Goal: Transaction & Acquisition: Download file/media

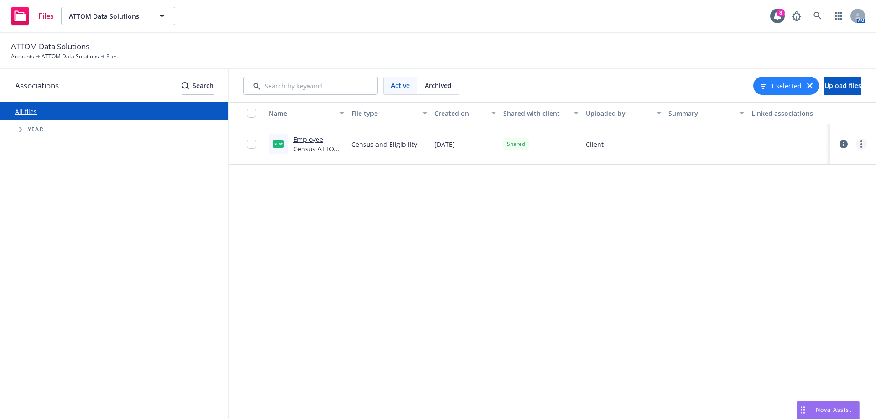
click at [863, 145] on link "more" at bounding box center [861, 144] width 11 height 11
click at [816, 196] on link "Download" at bounding box center [820, 199] width 91 height 18
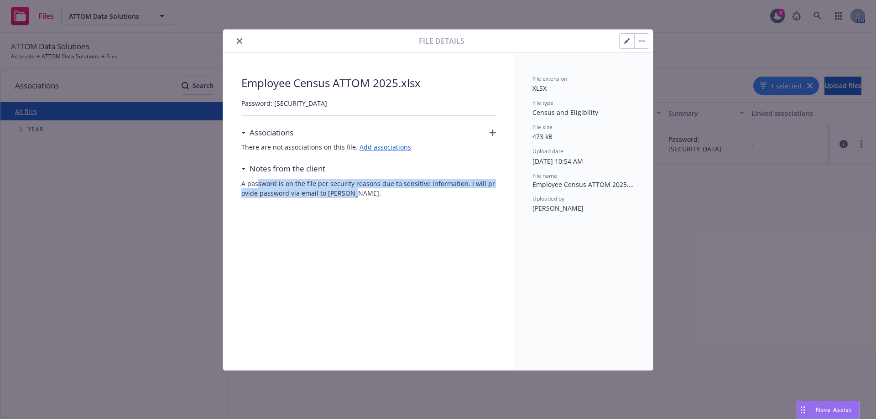
drag, startPoint x: 366, startPoint y: 192, endPoint x: 253, endPoint y: 198, distance: 113.3
click at [257, 183] on span "A password is on the file per security reasons due to sensitive information. I …" at bounding box center [368, 188] width 255 height 19
click at [278, 242] on div "Employee Census ATTOM 2025.xlsx Password: Attom1!? Associations There are not a…" at bounding box center [368, 212] width 255 height 274
